Goal: Task Accomplishment & Management: Manage account settings

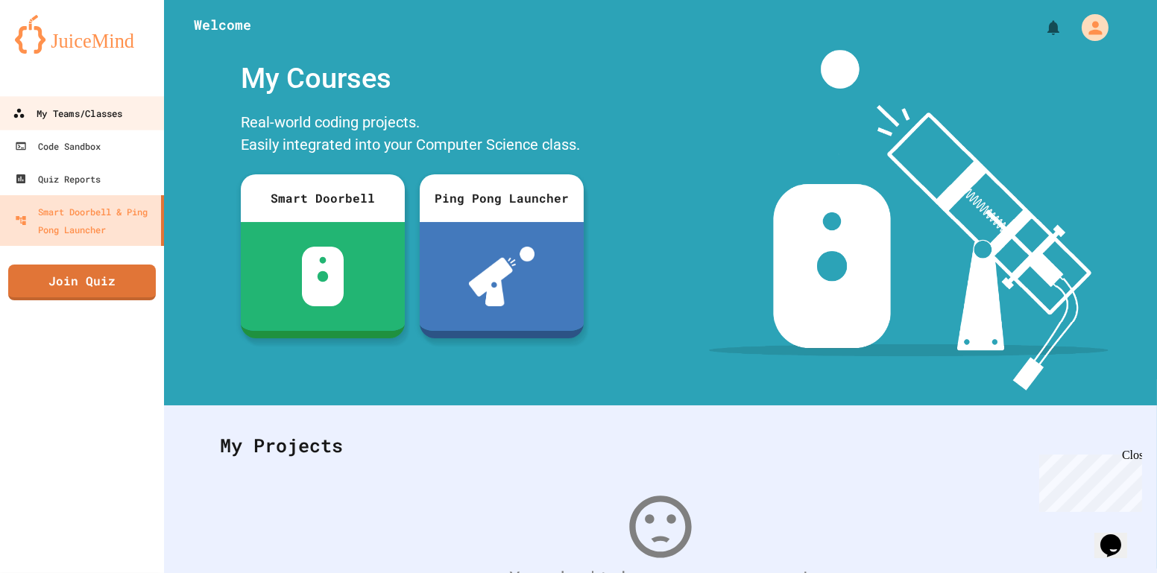
click at [116, 106] on div "My Teams/Classes" at bounding box center [68, 113] width 110 height 19
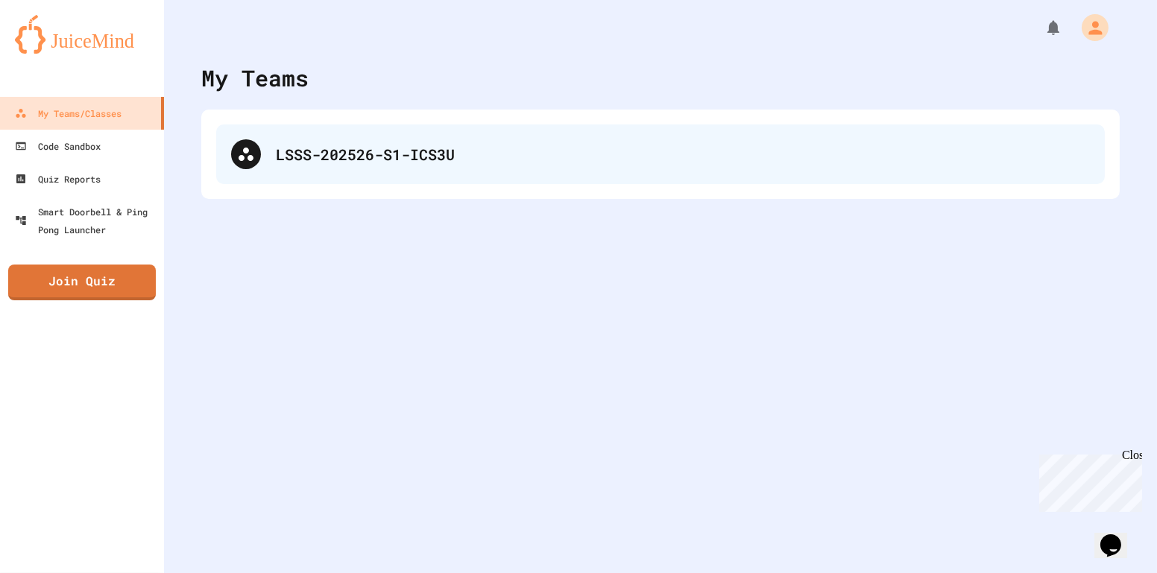
click at [468, 149] on div "LSSS-202526-S1-ICS3U" at bounding box center [683, 154] width 814 height 22
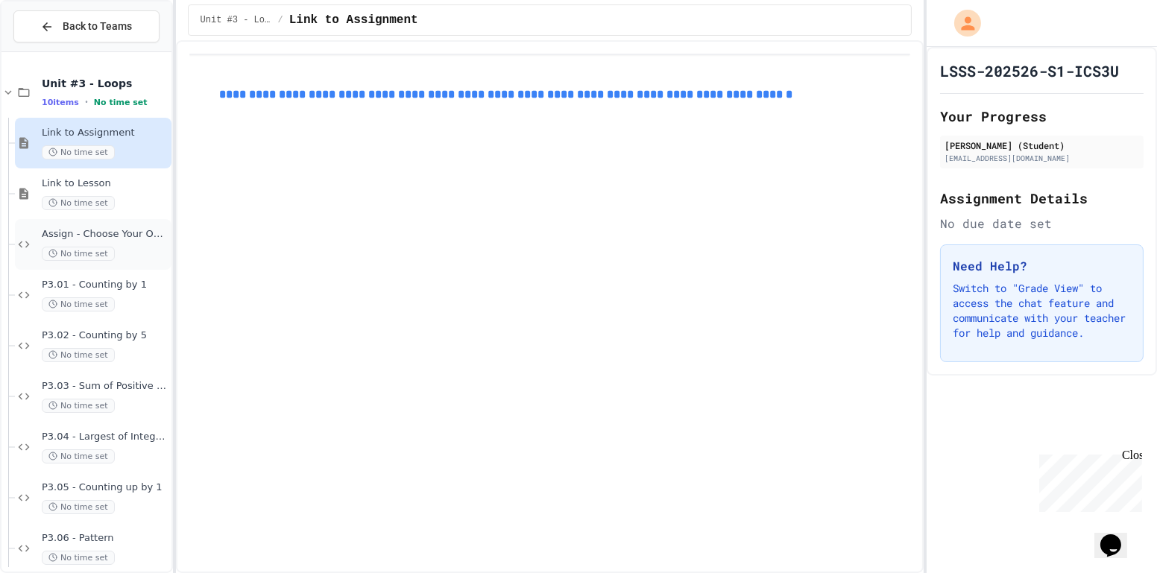
click at [113, 230] on span "Assign - Choose Your Own Adventure" at bounding box center [105, 234] width 127 height 13
